Goal: Task Accomplishment & Management: Complete application form

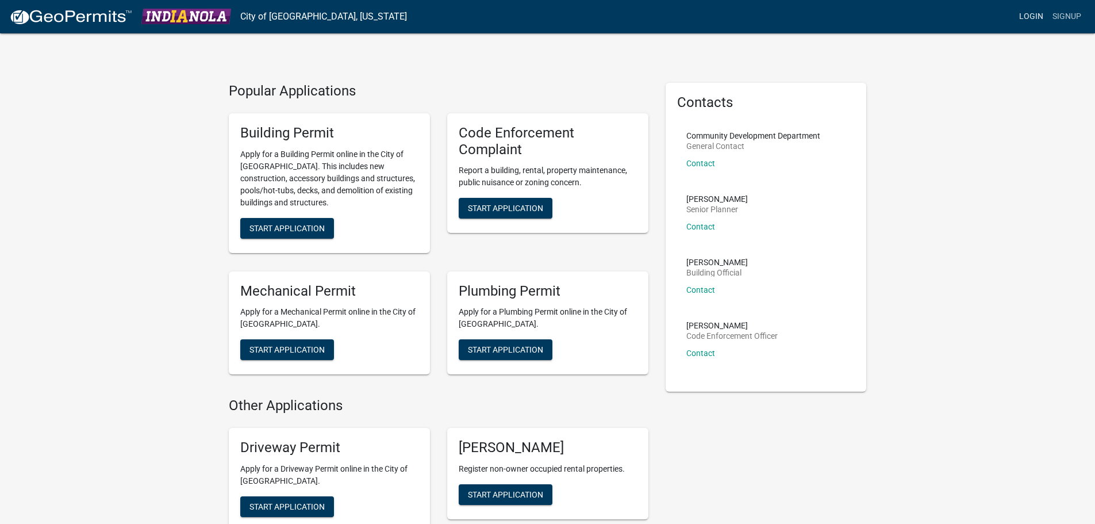
click at [1016, 26] on link "Login" at bounding box center [1031, 17] width 33 height 22
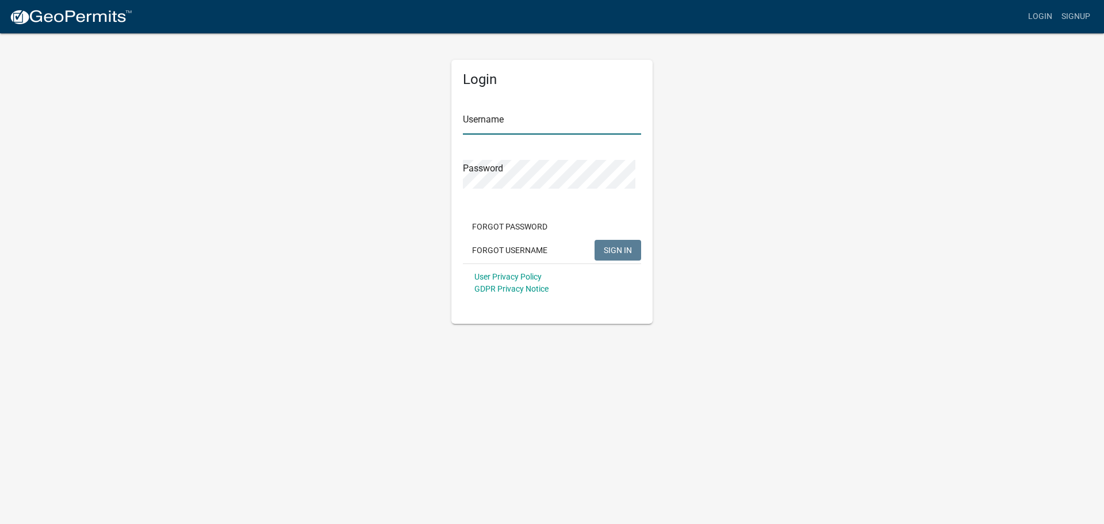
type input "Kohles&Bach"
click at [614, 255] on span "SIGN IN" at bounding box center [618, 250] width 28 height 9
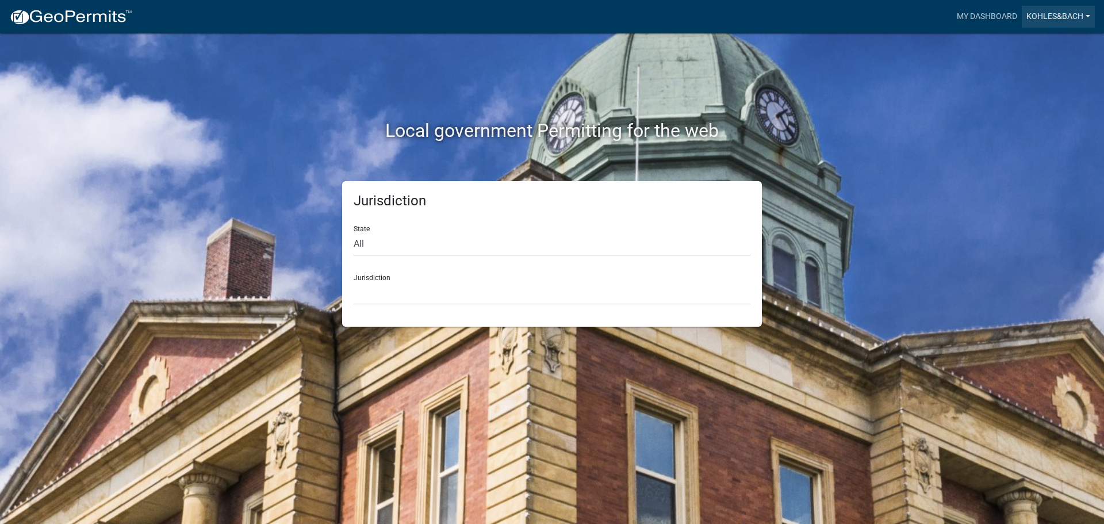
click at [1030, 16] on link "Kohles&Bach" at bounding box center [1058, 17] width 73 height 22
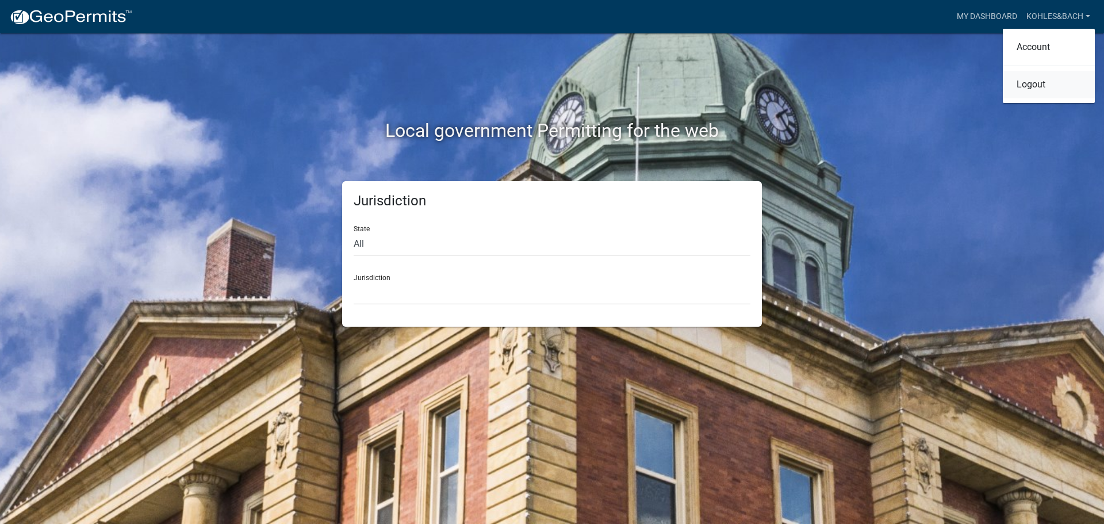
click at [1029, 98] on link "Logout" at bounding box center [1049, 85] width 92 height 28
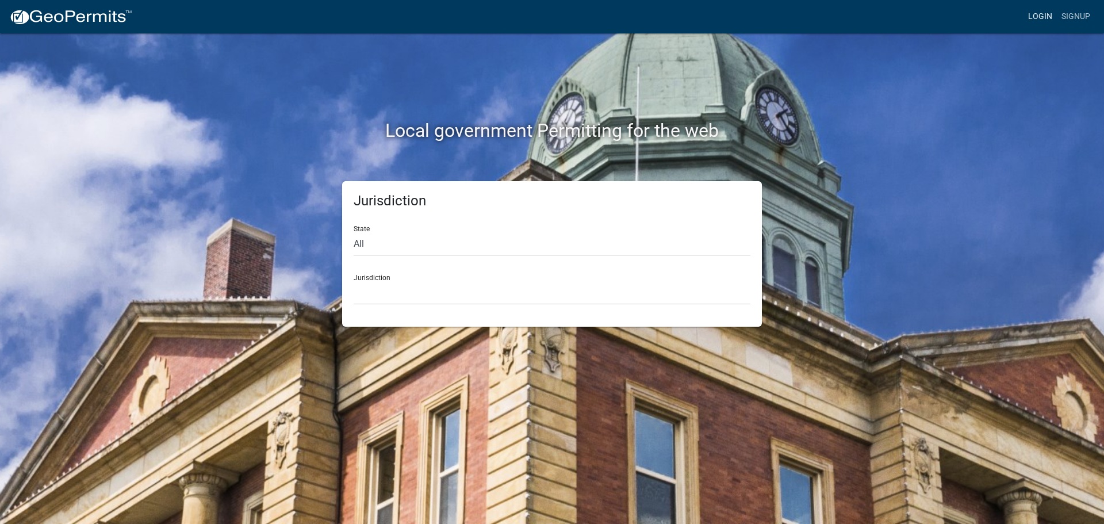
click at [1026, 22] on link "Login" at bounding box center [1040, 17] width 33 height 22
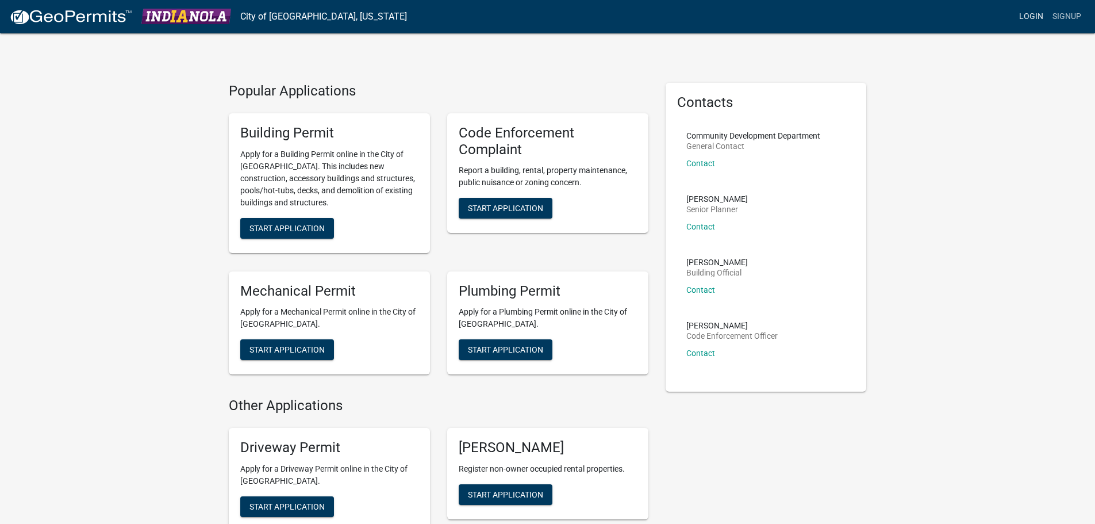
click at [1015, 28] on link "Login" at bounding box center [1031, 17] width 33 height 22
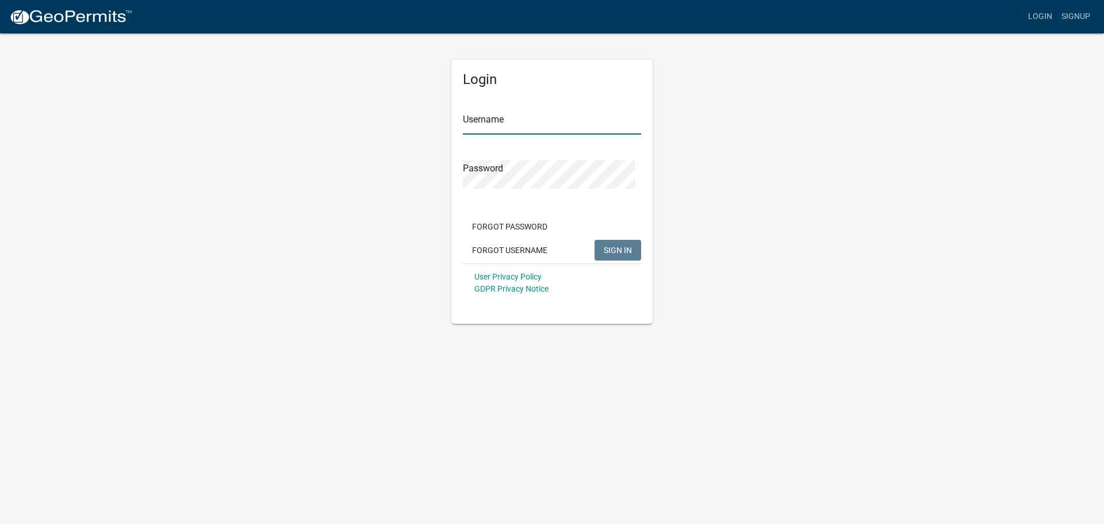
type input "Kohles&Bach"
click at [618, 255] on span "SIGN IN" at bounding box center [618, 250] width 28 height 9
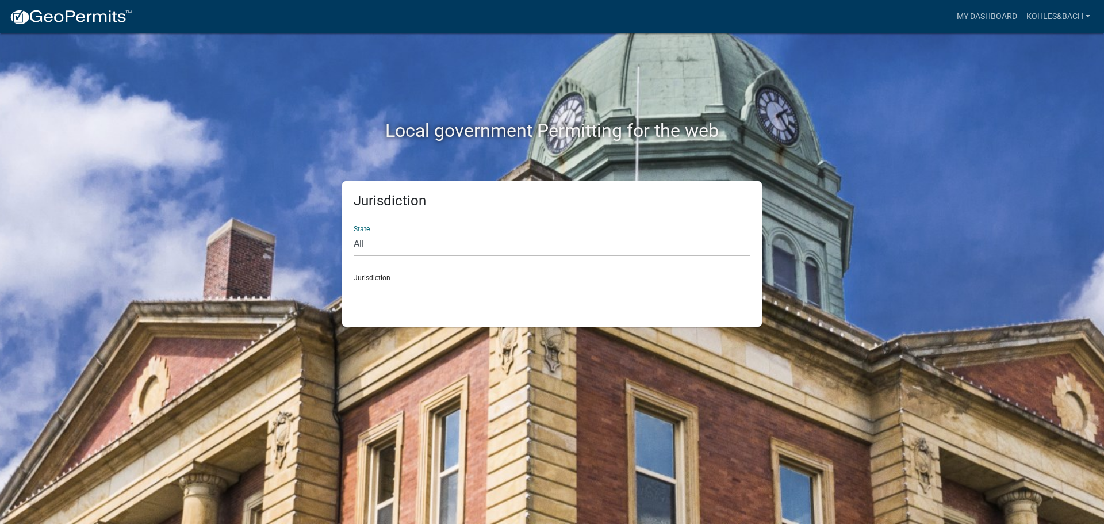
click at [399, 256] on select "All Colorado Georgia Indiana Iowa Kansas Minnesota Ohio South Carolina Wisconsin" at bounding box center [552, 244] width 397 height 24
select select "[US_STATE]"
click at [357, 251] on select "All Colorado Georgia Indiana Iowa Kansas Minnesota Ohio South Carolina Wisconsin" at bounding box center [552, 244] width 397 height 24
click at [383, 305] on select "Boone County, Iowa Butler County, Iowa Cerro Gordo County, Iowa City of Harlan,…" at bounding box center [552, 293] width 397 height 24
click at [477, 408] on div "Local government Permitting for the web Jurisdiction State All Colorado Georgia…" at bounding box center [552, 262] width 1104 height 524
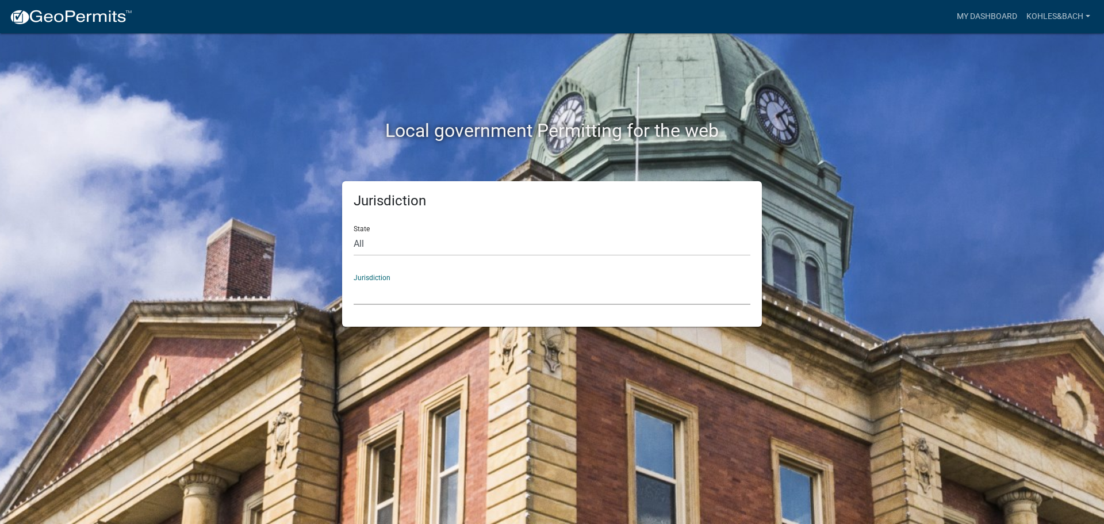
click at [411, 305] on select "Boone County, Iowa Butler County, Iowa Cerro Gordo County, Iowa City of Harlan,…" at bounding box center [552, 293] width 397 height 24
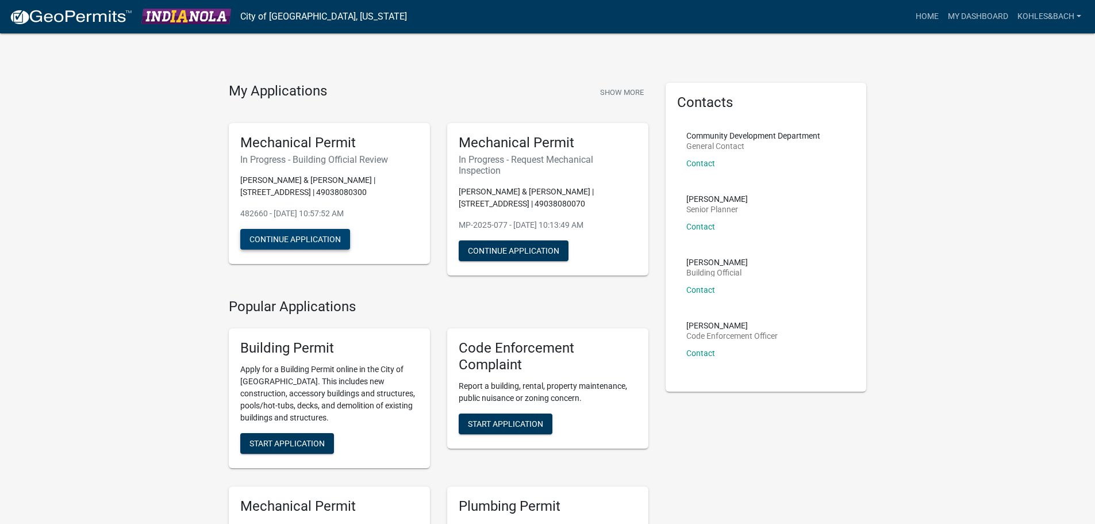
click at [320, 250] on button "Continue Application" at bounding box center [295, 239] width 110 height 21
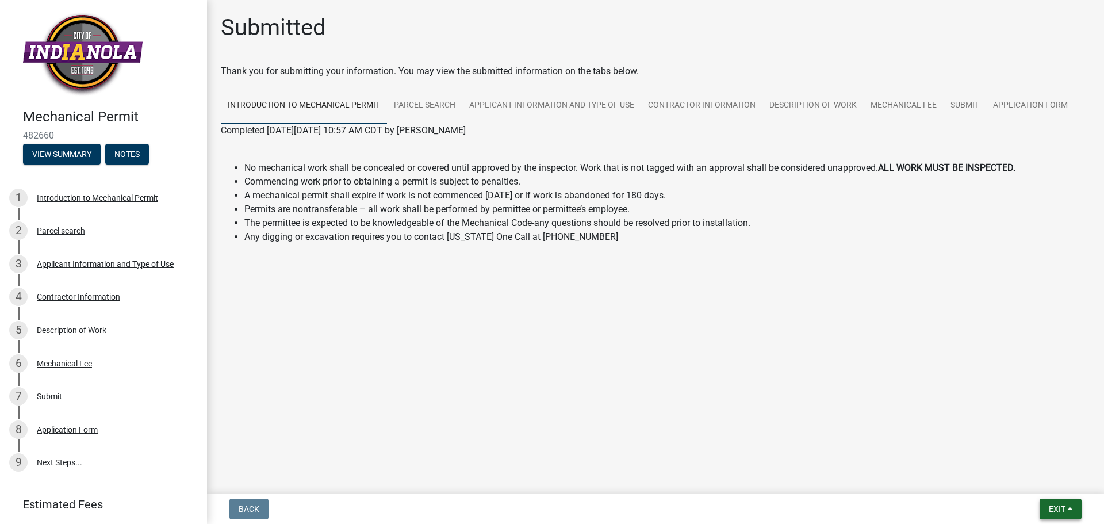
click at [1061, 499] on button "Exit" at bounding box center [1061, 509] width 42 height 21
click at [1026, 469] on button "Save & Exit" at bounding box center [1036, 474] width 92 height 28
